Goal: Task Accomplishment & Management: Use online tool/utility

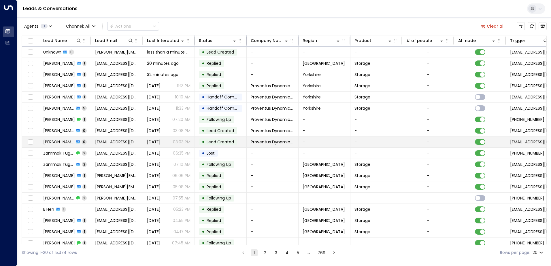
click at [253, 147] on tr "[PERSON_NAME] 0 [EMAIL_ADDRESS][DOMAIN_NAME] [DATE] 03:03 PM • Lead Created Pro…" at bounding box center [316, 142] width 588 height 11
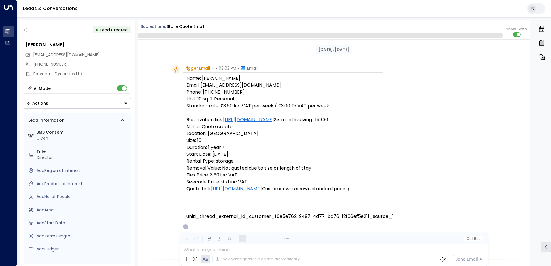
scroll to position [122, 0]
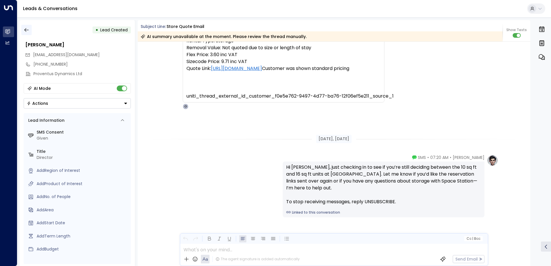
click at [24, 28] on icon "button" at bounding box center [27, 30] width 6 height 6
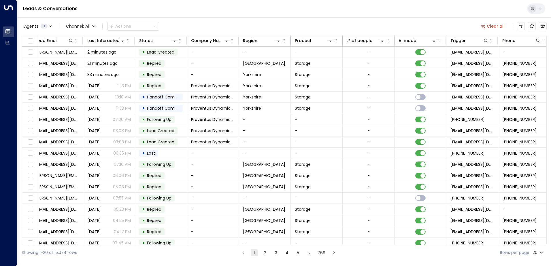
scroll to position [0, 66]
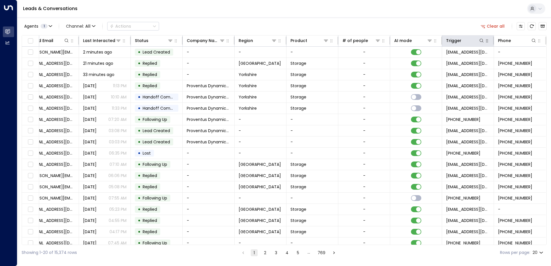
click at [485, 41] on icon "button" at bounding box center [486, 41] width 5 height 5
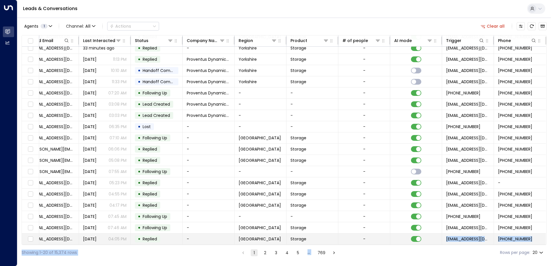
drag, startPoint x: 365, startPoint y: 245, endPoint x: 399, endPoint y: 240, distance: 33.9
click at [399, 240] on div "Agents 1 Channel: All Actions Clear all Lead Name Lead Email Last Interacted St…" at bounding box center [284, 138] width 525 height 243
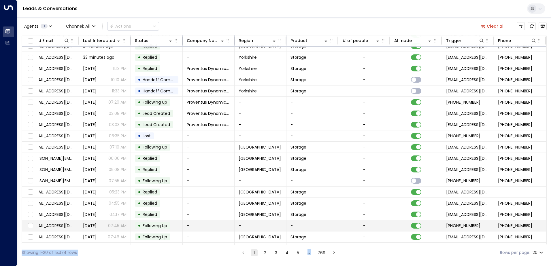
scroll to position [0, 66]
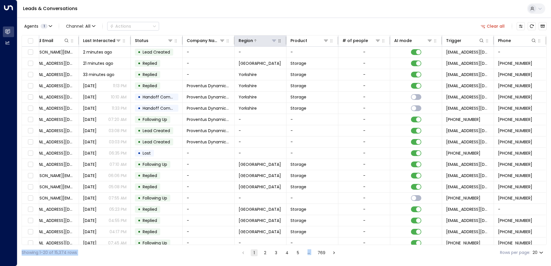
click at [272, 42] on icon at bounding box center [274, 40] width 5 height 5
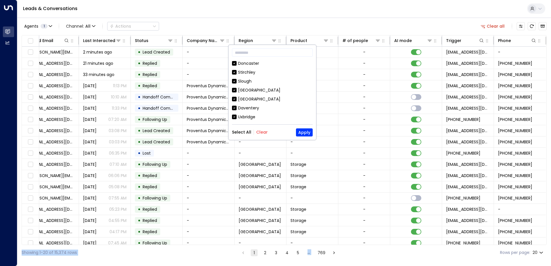
click at [265, 133] on button "Clear" at bounding box center [262, 132] width 12 height 5
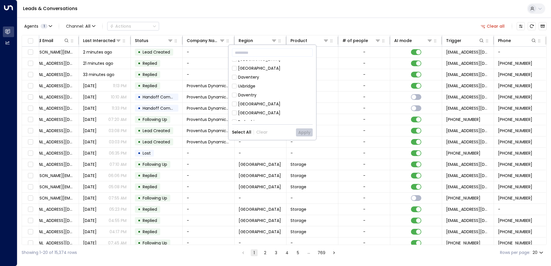
click at [242, 114] on div "[GEOGRAPHIC_DATA]" at bounding box center [259, 113] width 42 height 6
click at [306, 133] on button "Apply" at bounding box center [304, 132] width 17 height 8
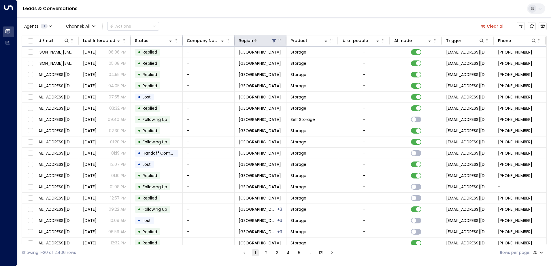
click at [273, 40] on icon at bounding box center [274, 40] width 4 height 3
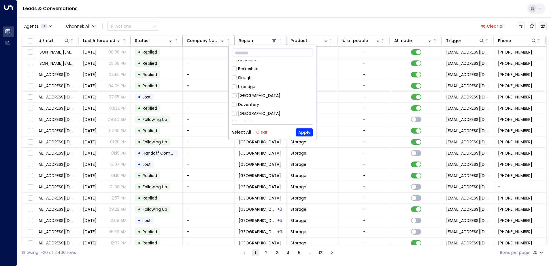
scroll to position [58, 0]
click at [265, 132] on button "Clear" at bounding box center [262, 132] width 12 height 5
click at [253, 84] on div "[GEOGRAPHIC_DATA]" at bounding box center [259, 82] width 42 height 6
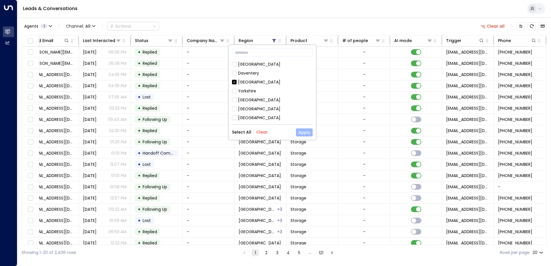
click at [304, 133] on button "Apply" at bounding box center [304, 132] width 17 height 8
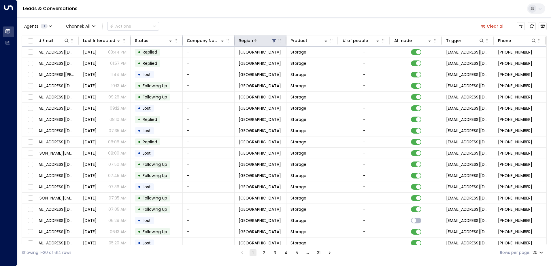
click at [272, 41] on icon at bounding box center [274, 40] width 4 height 3
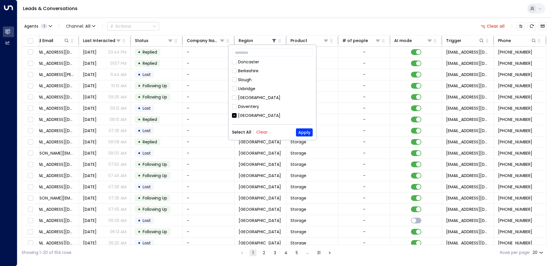
scroll to position [58, 0]
click at [262, 131] on button "Clear" at bounding box center [262, 132] width 12 height 5
click at [259, 109] on div "[GEOGRAPHIC_DATA]" at bounding box center [259, 109] width 42 height 6
click at [304, 131] on button "Apply" at bounding box center [304, 132] width 17 height 8
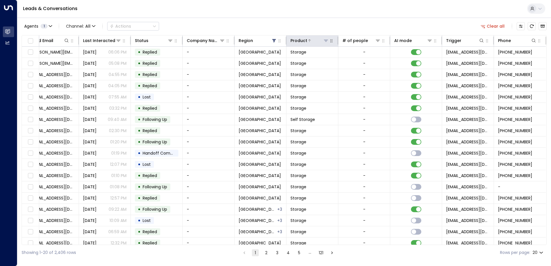
click at [326, 43] on button at bounding box center [326, 41] width 6 height 6
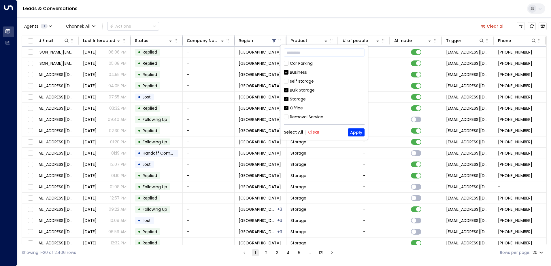
click at [363, 7] on div "Leads & Conversations" at bounding box center [283, 9] width 533 height 18
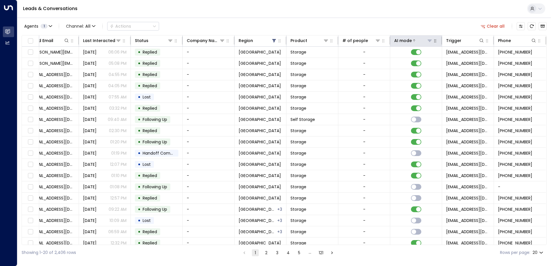
click at [427, 40] on icon at bounding box center [429, 41] width 4 height 2
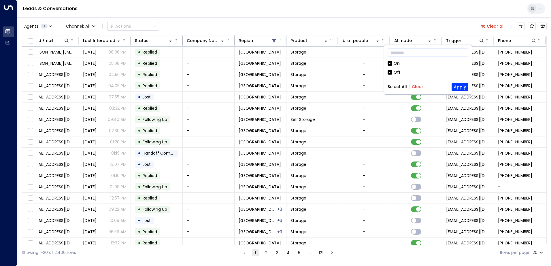
drag, startPoint x: 417, startPoint y: 86, endPoint x: 415, endPoint y: 81, distance: 5.3
click at [417, 86] on button "Clear" at bounding box center [418, 86] width 12 height 5
click at [397, 64] on div "On" at bounding box center [396, 63] width 6 height 6
click at [462, 86] on button "Apply" at bounding box center [459, 87] width 17 height 8
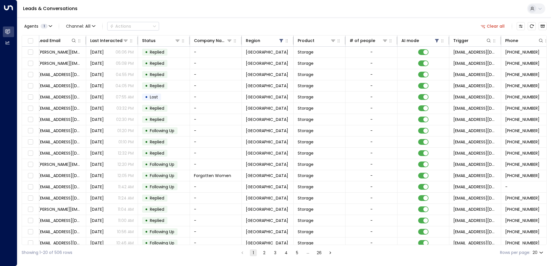
scroll to position [0, 66]
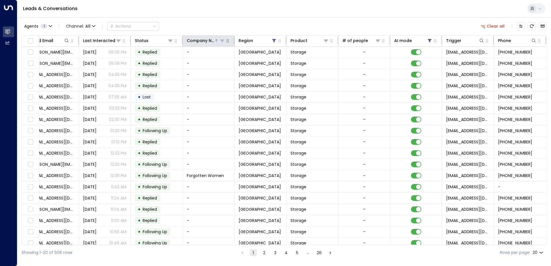
click at [220, 42] on icon at bounding box center [222, 40] width 5 height 5
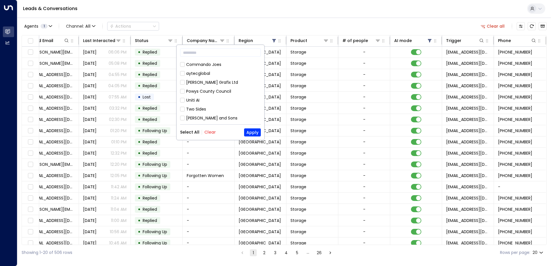
scroll to position [634, 0]
click at [279, 27] on div "Agents 1 Channel: All Actions Clear all" at bounding box center [284, 26] width 525 height 12
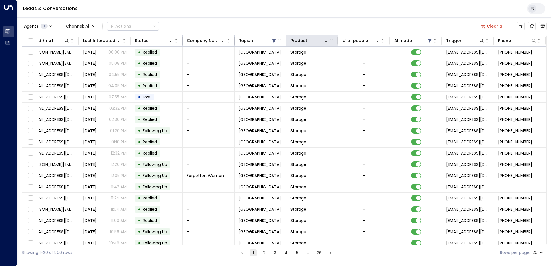
click at [323, 44] on th "Product" at bounding box center [312, 40] width 52 height 11
click at [323, 42] on icon at bounding box center [325, 40] width 5 height 5
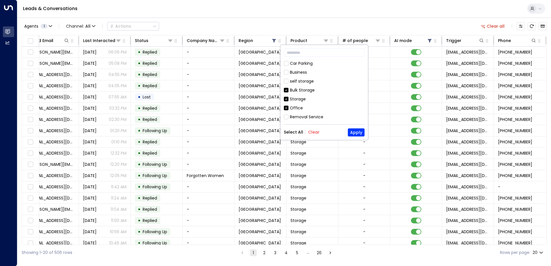
click at [299, 10] on div "Leads & Conversations" at bounding box center [283, 9] width 533 height 18
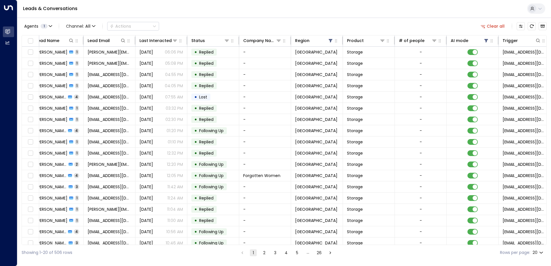
scroll to position [0, 0]
